Goal: Information Seeking & Learning: Learn about a topic

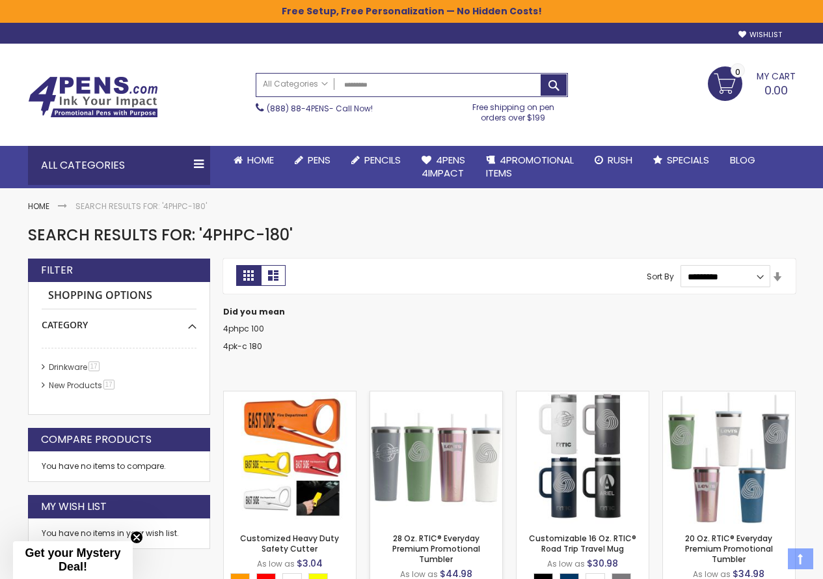
scroll to position [195, 0]
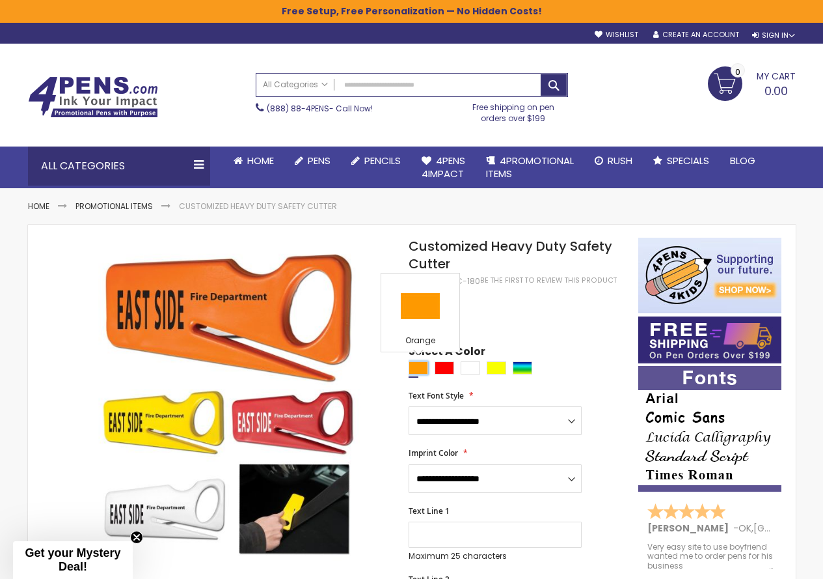
click at [415, 369] on div "Orange" at bounding box center [419, 367] width 20 height 13
type input "****"
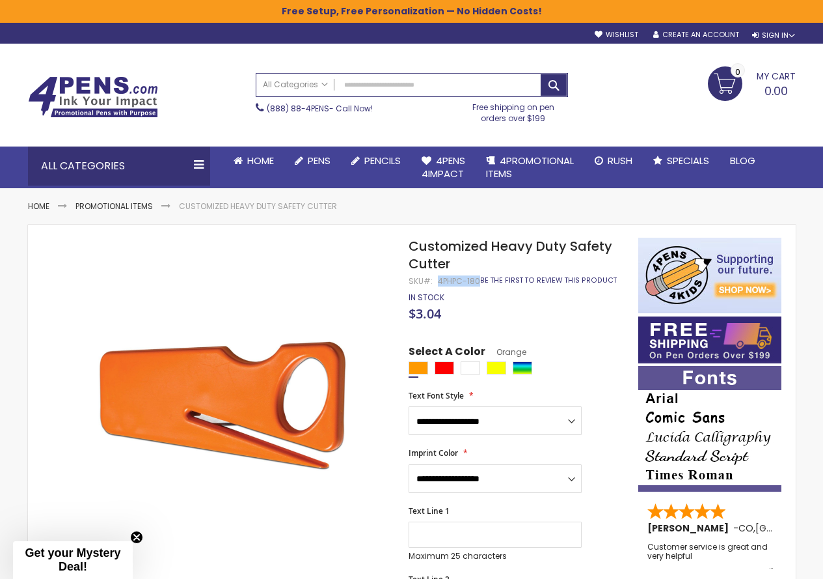
drag, startPoint x: 437, startPoint y: 284, endPoint x: 480, endPoint y: 282, distance: 42.3
click at [480, 273] on div "Customized Heavy Duty Safety Cutter SKU 4PHPC-180 Be the first to review this p…" at bounding box center [517, 255] width 216 height 35
copy div "4PHPC-180"
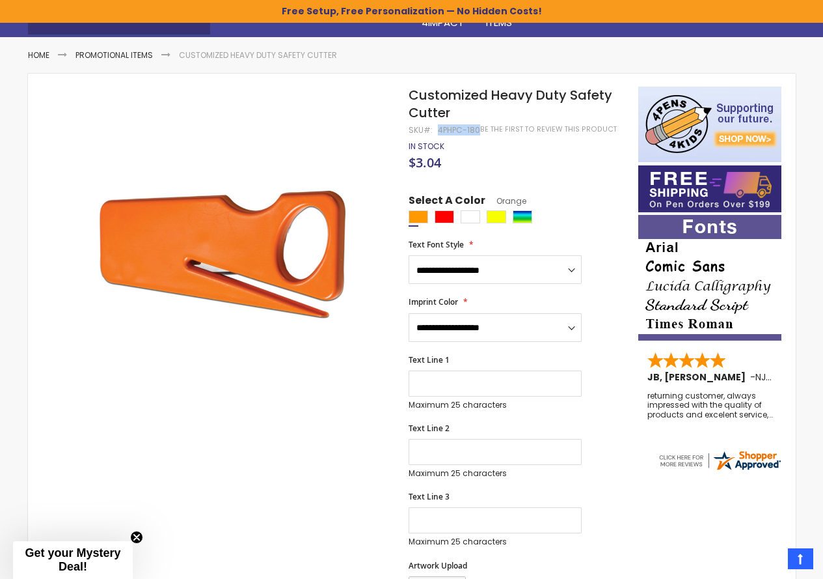
scroll to position [65, 0]
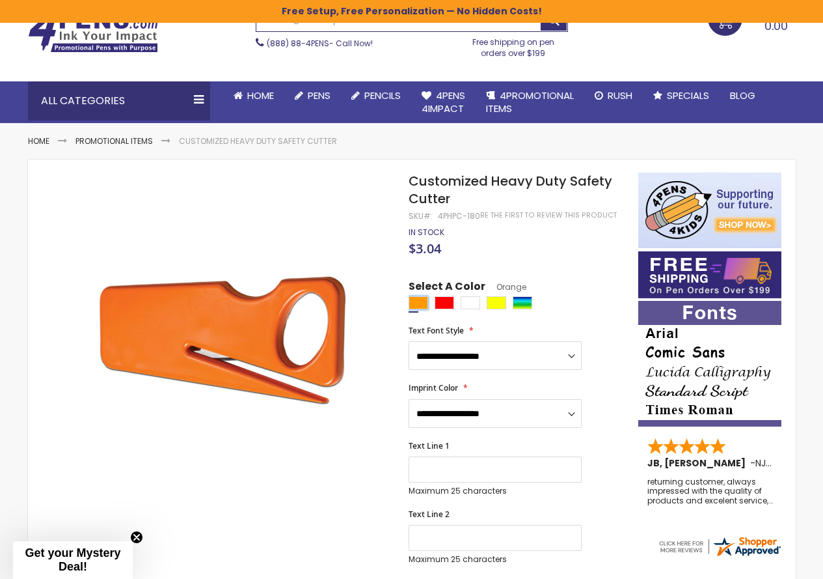
click at [418, 300] on div "Orange" at bounding box center [419, 302] width 20 height 13
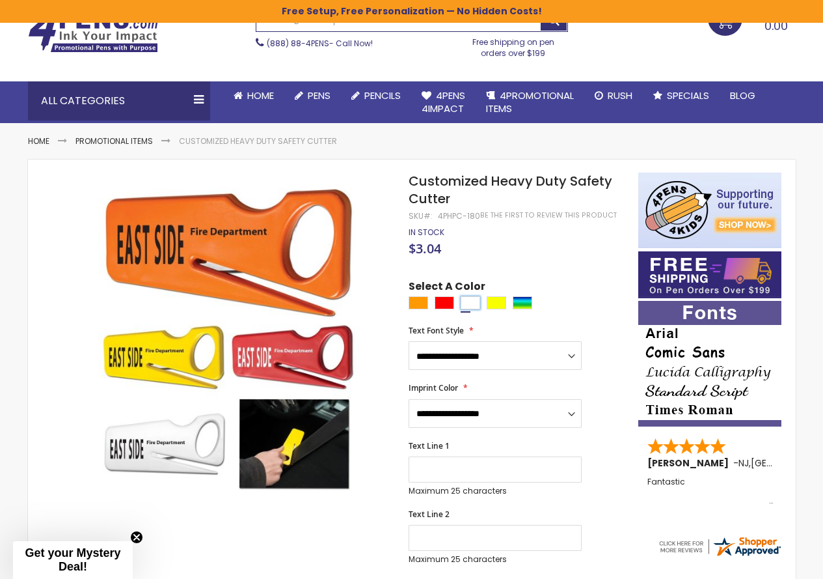
click at [474, 303] on div "White" at bounding box center [471, 302] width 20 height 13
type input "****"
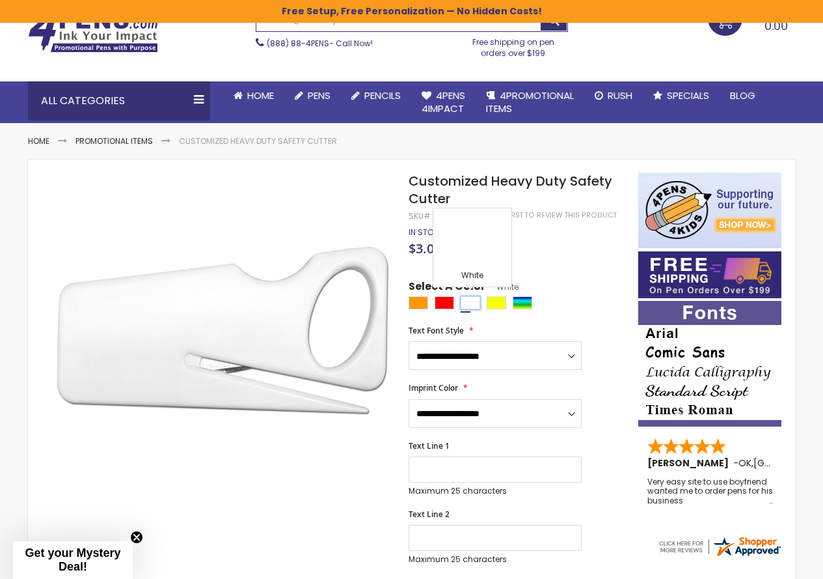
click at [478, 297] on div "White" at bounding box center [471, 302] width 20 height 13
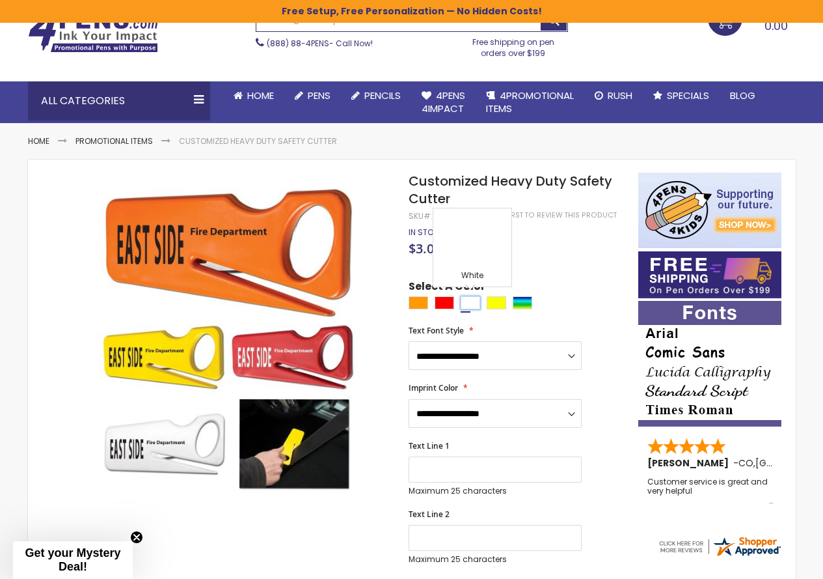
click at [478, 297] on div "White" at bounding box center [471, 302] width 20 height 13
type input "****"
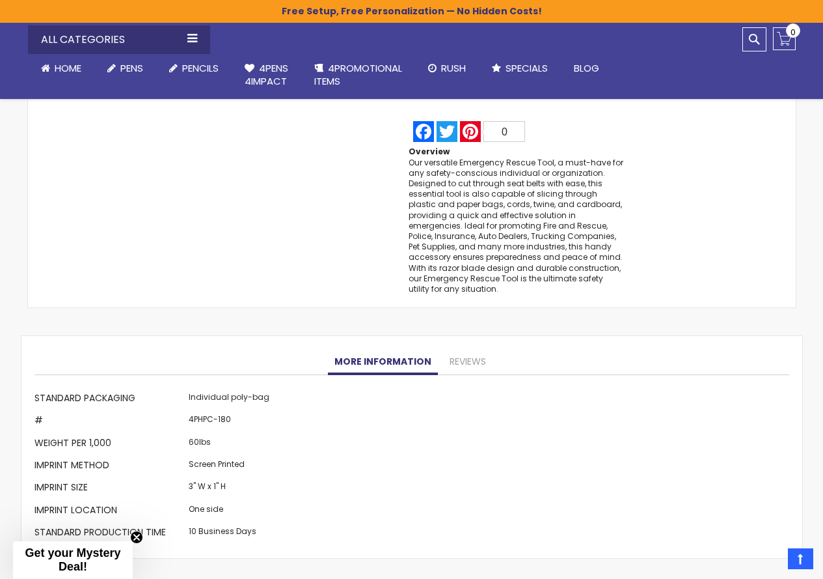
scroll to position [1041, 0]
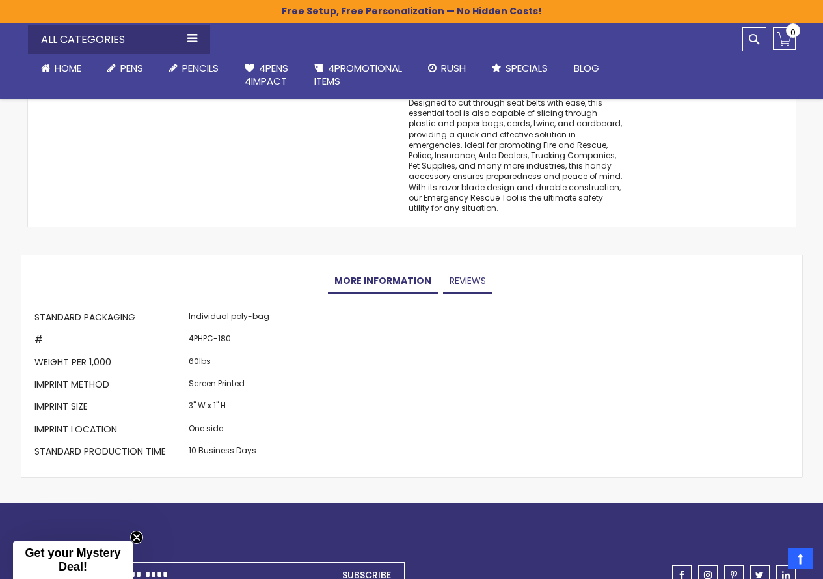
click at [476, 287] on link "Reviews" at bounding box center [467, 281] width 49 height 26
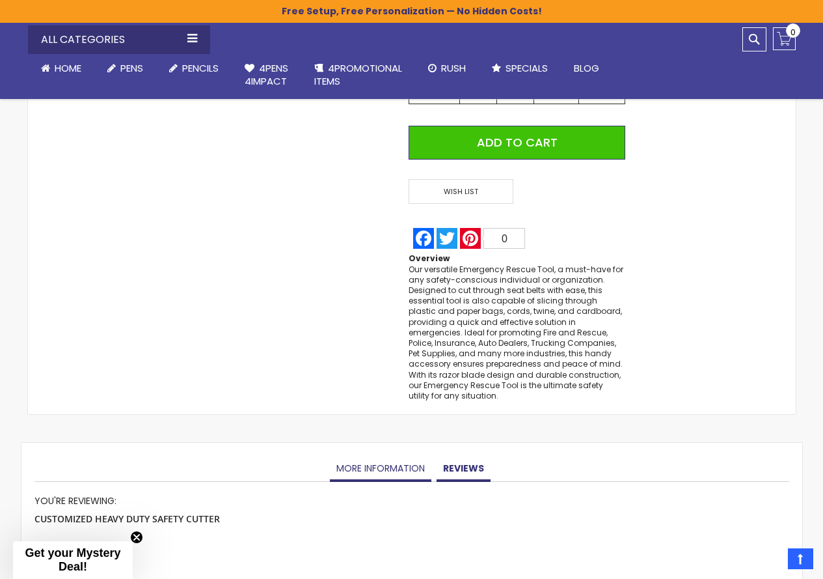
click at [384, 467] on link "More Information" at bounding box center [381, 469] width 102 height 26
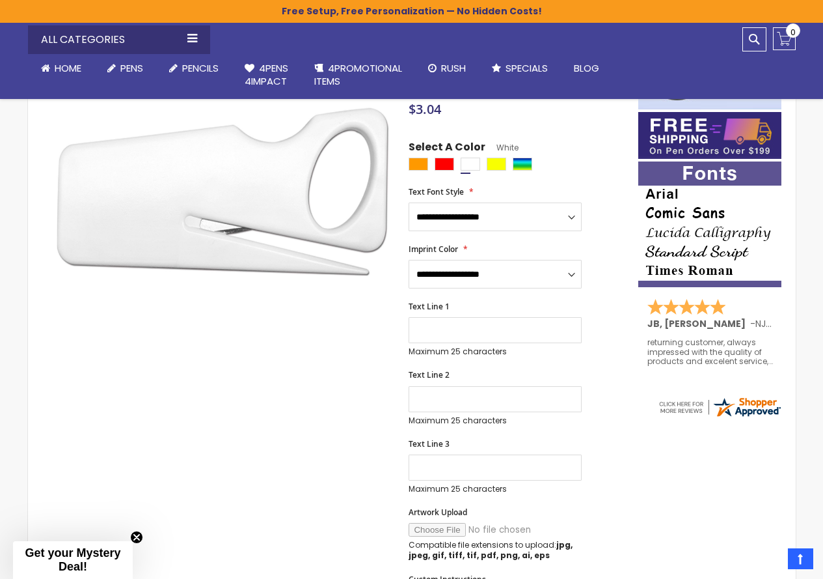
scroll to position [0, 0]
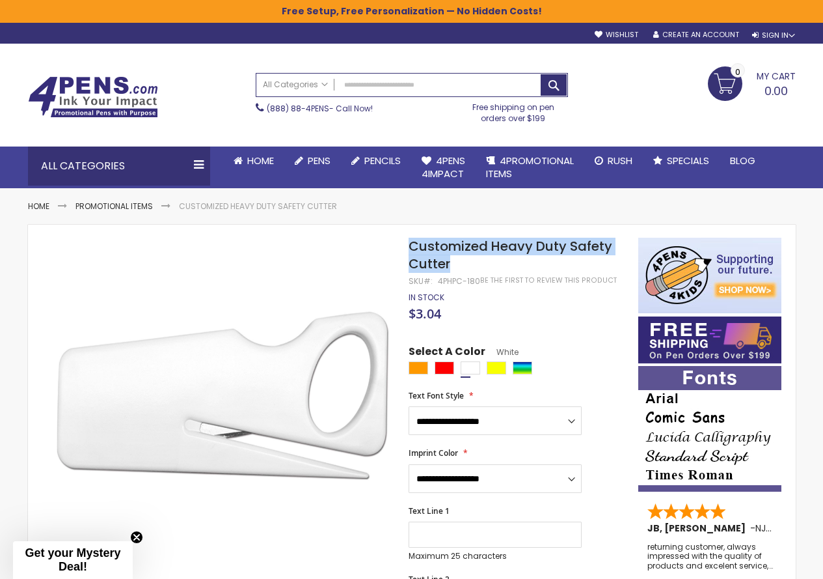
drag, startPoint x: 411, startPoint y: 245, endPoint x: 458, endPoint y: 264, distance: 50.2
click at [458, 264] on h1 "Customized Heavy Duty Safety Cutter" at bounding box center [517, 255] width 216 height 35
copy span "Customized Heavy Duty Safety Cutter"
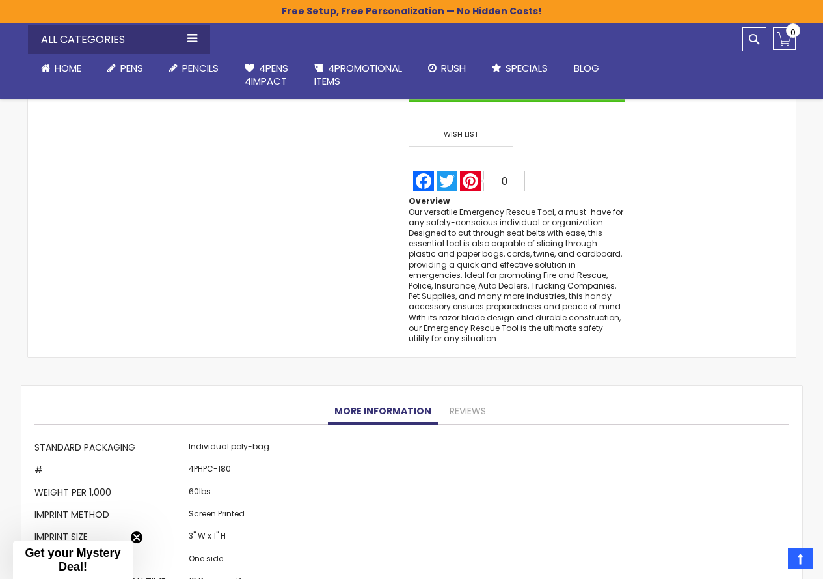
scroll to position [1041, 0]
